Goal: Task Accomplishment & Management: Complete application form

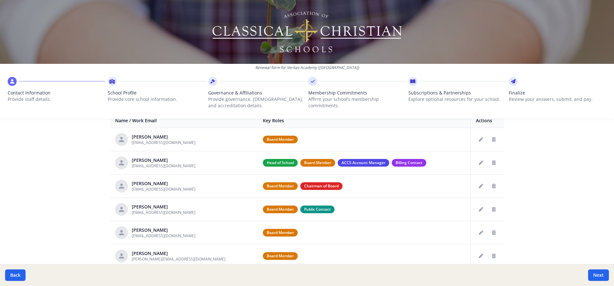
scroll to position [282, 0]
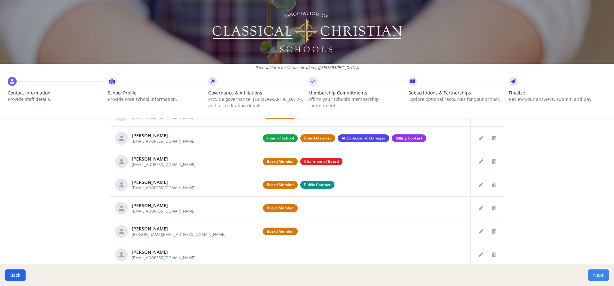
click at [597, 276] on button "Next" at bounding box center [598, 276] width 21 height 12
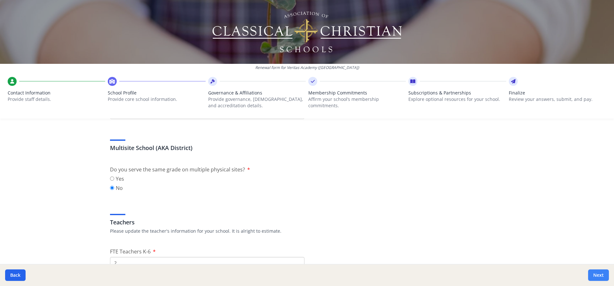
click at [597, 276] on button "Next" at bounding box center [598, 276] width 21 height 12
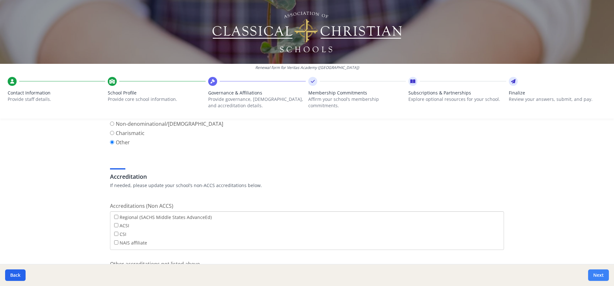
click at [597, 276] on button "Next" at bounding box center [598, 276] width 21 height 12
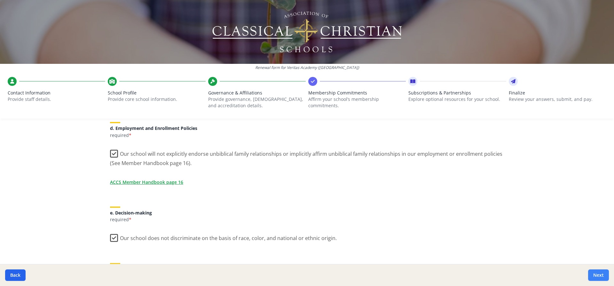
click at [597, 276] on button "Next" at bounding box center [598, 276] width 21 height 12
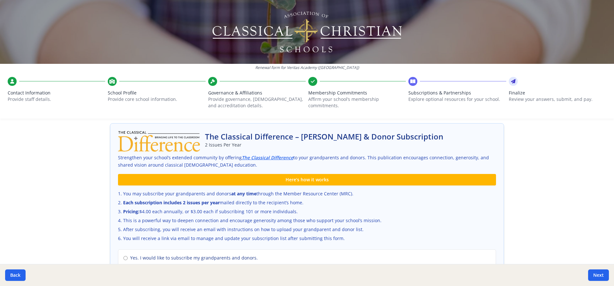
scroll to position [388, 0]
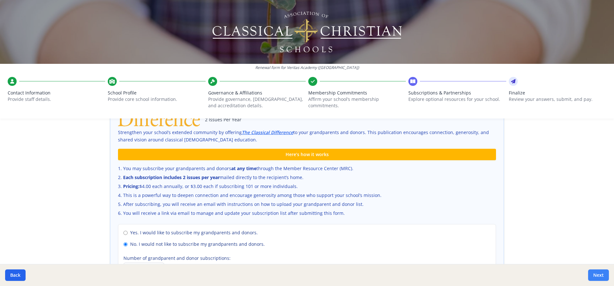
click at [593, 275] on button "Next" at bounding box center [598, 276] width 21 height 12
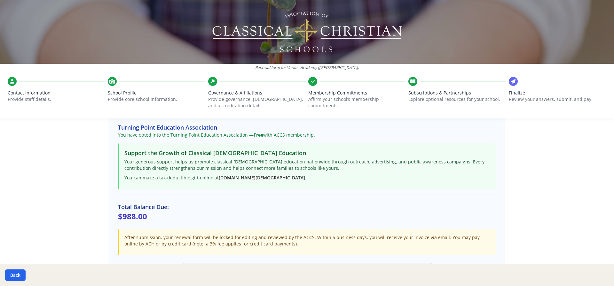
scroll to position [0, 0]
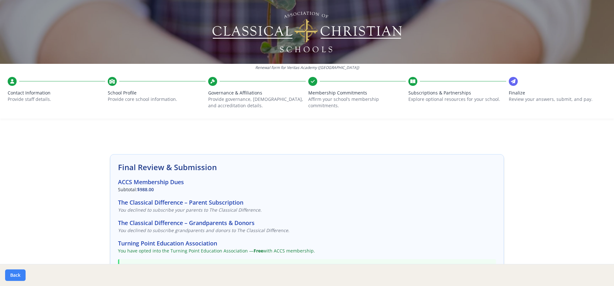
click at [19, 277] on button "Back" at bounding box center [15, 276] width 20 height 12
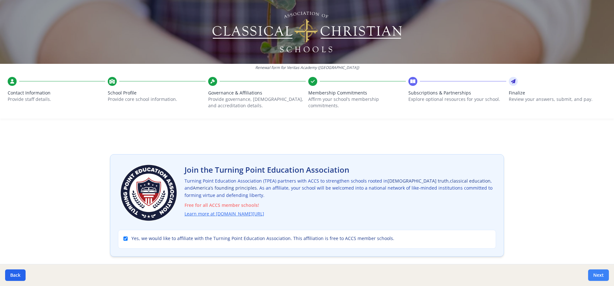
click at [600, 278] on button "Next" at bounding box center [598, 276] width 21 height 12
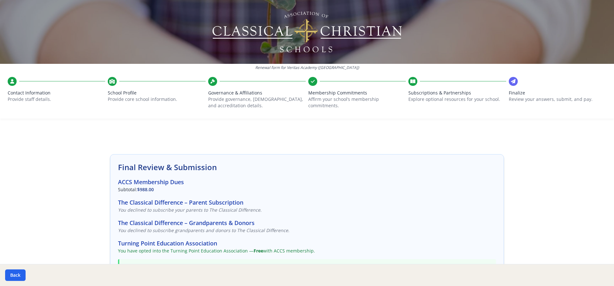
click at [186, 239] on h3 "Turning Point Education Association" at bounding box center [307, 243] width 378 height 9
click at [152, 239] on h3 "Turning Point Education Association" at bounding box center [307, 243] width 378 height 9
click at [511, 78] on icon at bounding box center [513, 81] width 4 height 6
click at [508, 77] on div at bounding box center [512, 81] width 9 height 9
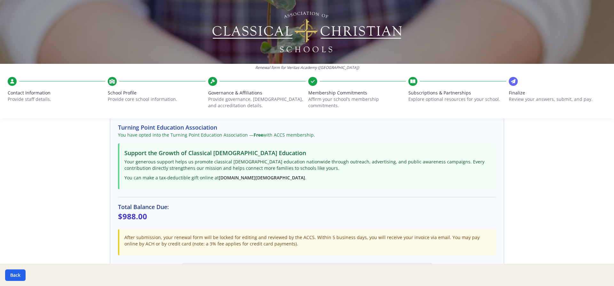
click at [377, 263] on div "Thank you for submitting your renewal. Your form has been successfully received…" at bounding box center [306, 270] width 251 height 15
